Goal: Task Accomplishment & Management: Manage account settings

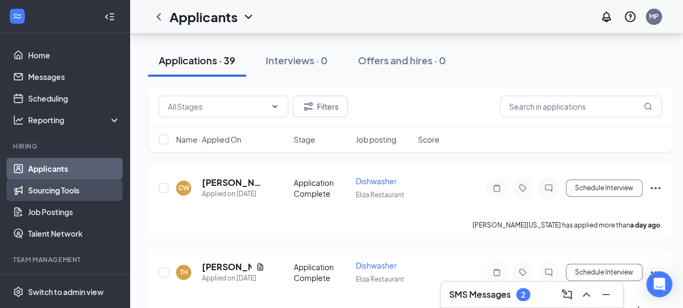
scroll to position [152, 0]
click at [244, 17] on icon "ChevronDown" at bounding box center [248, 16] width 13 height 13
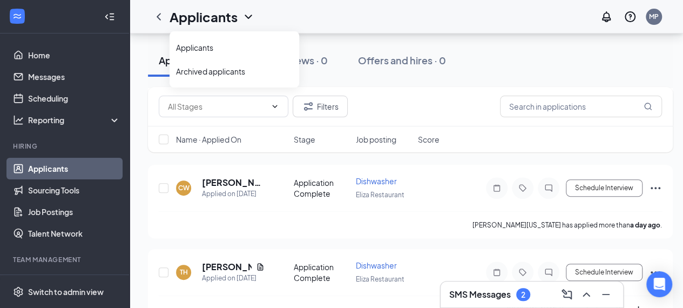
click at [151, 77] on div "Applications · 39 Interviews · 0 Offers and hires · 0" at bounding box center [410, 60] width 525 height 54
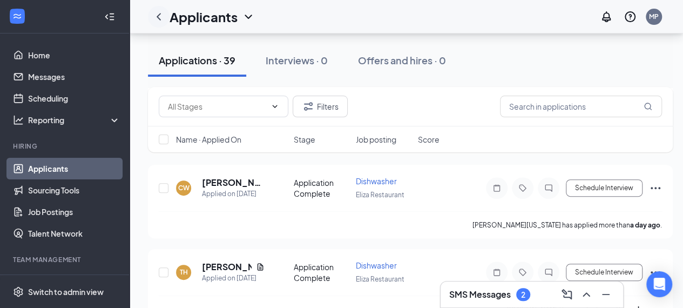
click at [155, 17] on icon "ChevronLeft" at bounding box center [158, 16] width 13 height 13
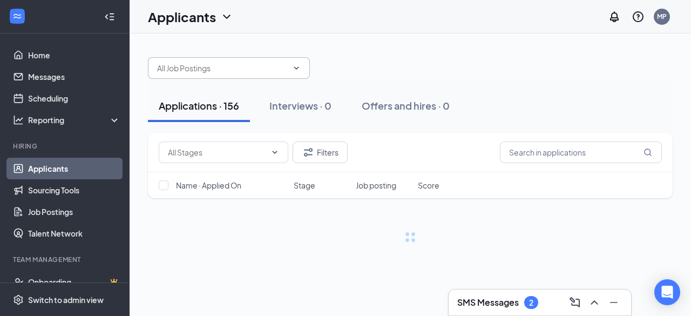
click at [265, 68] on input "text" at bounding box center [222, 68] width 131 height 12
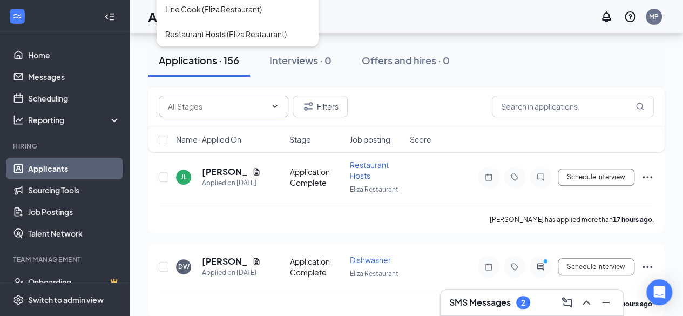
scroll to position [1, 0]
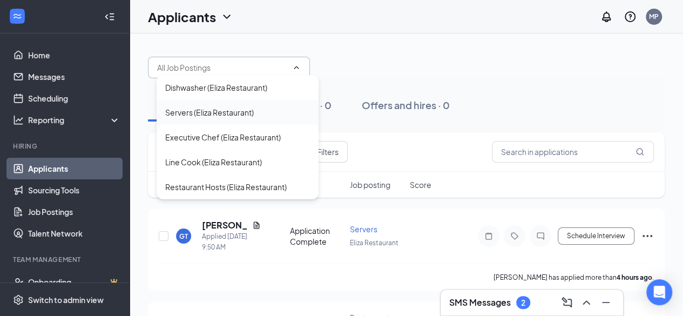
click at [245, 106] on div "Servers (Eliza Restaurant)" at bounding box center [209, 112] width 89 height 12
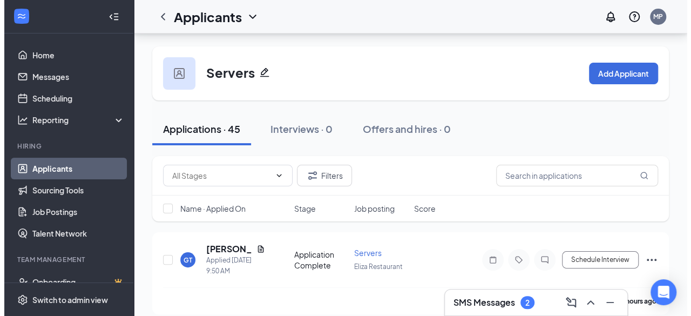
scroll to position [35, 0]
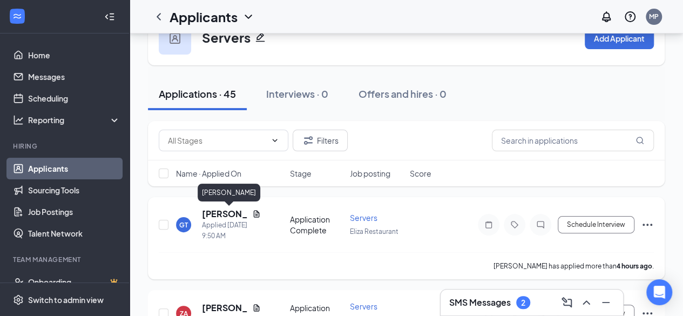
click at [222, 214] on h5 "[PERSON_NAME]" at bounding box center [225, 214] width 46 height 12
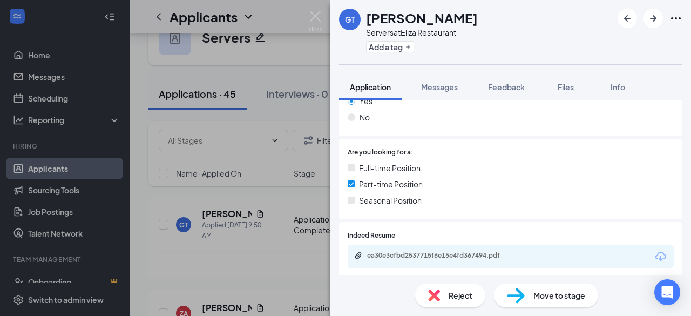
scroll to position [188, 0]
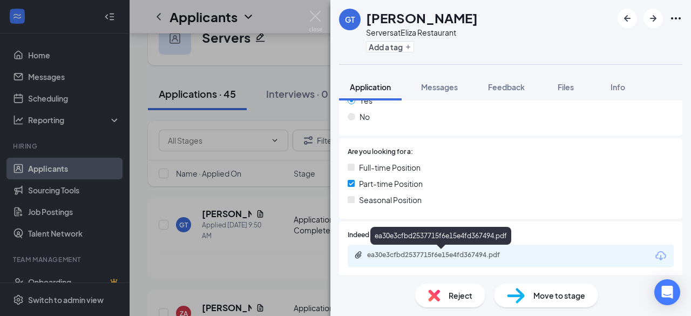
click at [405, 253] on div "ea30e3cfbd2537715f6e15e4fd367494.pdf" at bounding box center [442, 255] width 151 height 9
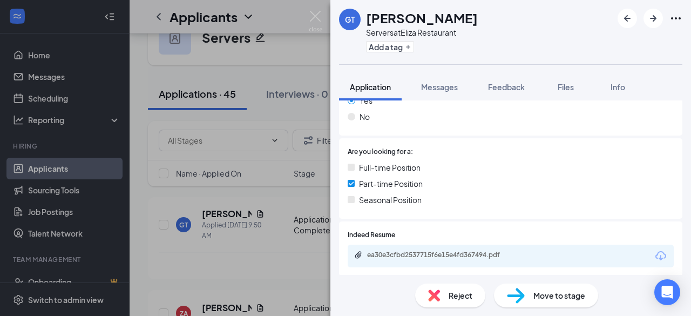
click at [254, 268] on div "GT [PERSON_NAME] Servers at Eliza Restaurant Add a tag Application Messages Fee…" at bounding box center [345, 158] width 691 height 316
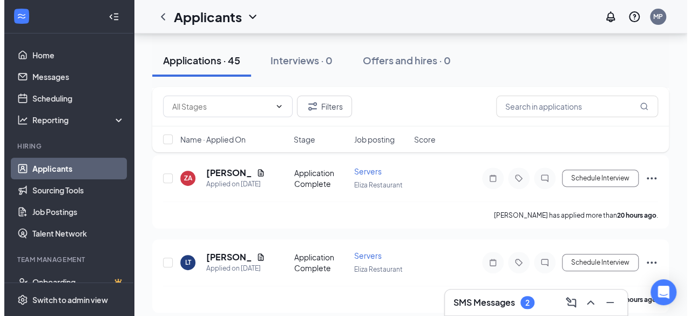
scroll to position [180, 0]
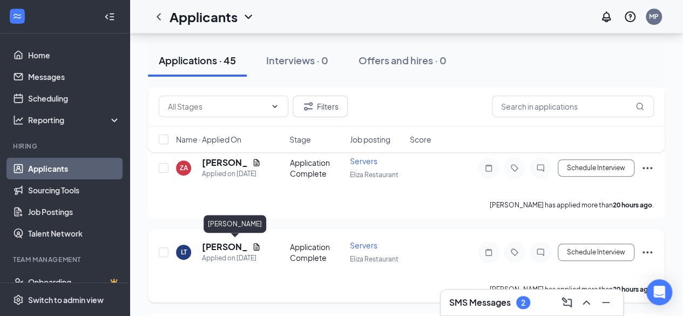
click at [207, 241] on h5 "[PERSON_NAME]" at bounding box center [225, 247] width 46 height 12
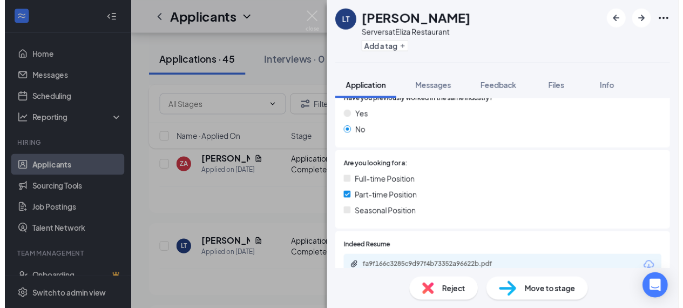
scroll to position [203, 0]
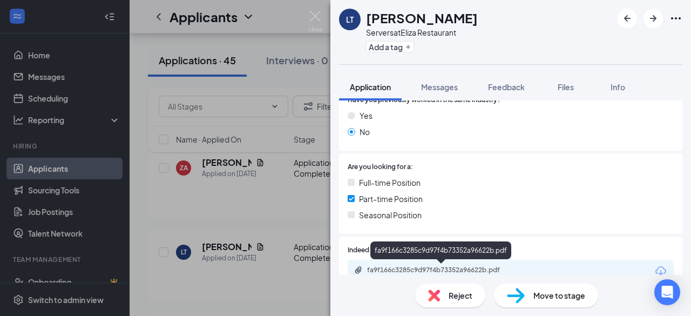
click at [449, 270] on div "fa9f166c3285c9d97f4b73352a96622b.pdf" at bounding box center [442, 270] width 151 height 9
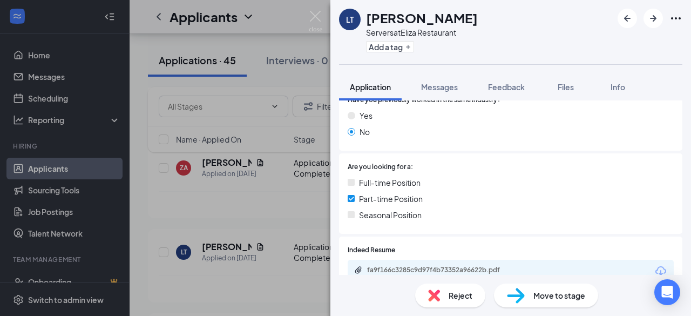
click at [228, 48] on div "LT [PERSON_NAME] Servers at Eliza Restaurant Add a tag Application Messages Fee…" at bounding box center [345, 158] width 691 height 316
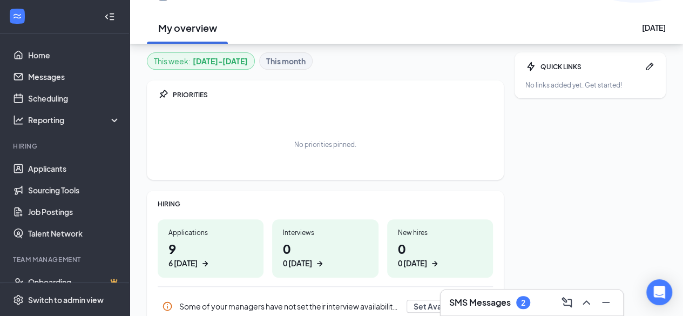
scroll to position [81, 0]
click at [203, 236] on div "Applications" at bounding box center [211, 231] width 84 height 9
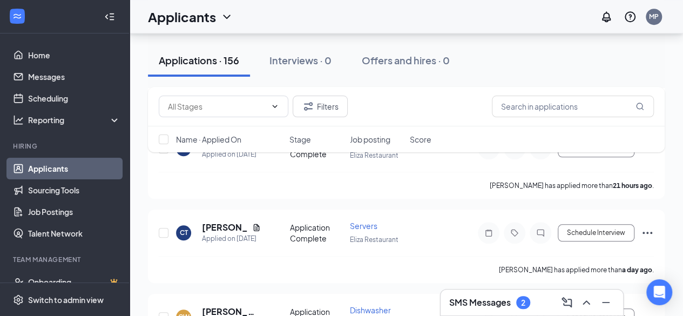
scroll to position [442, 0]
